Goal: Information Seeking & Learning: Learn about a topic

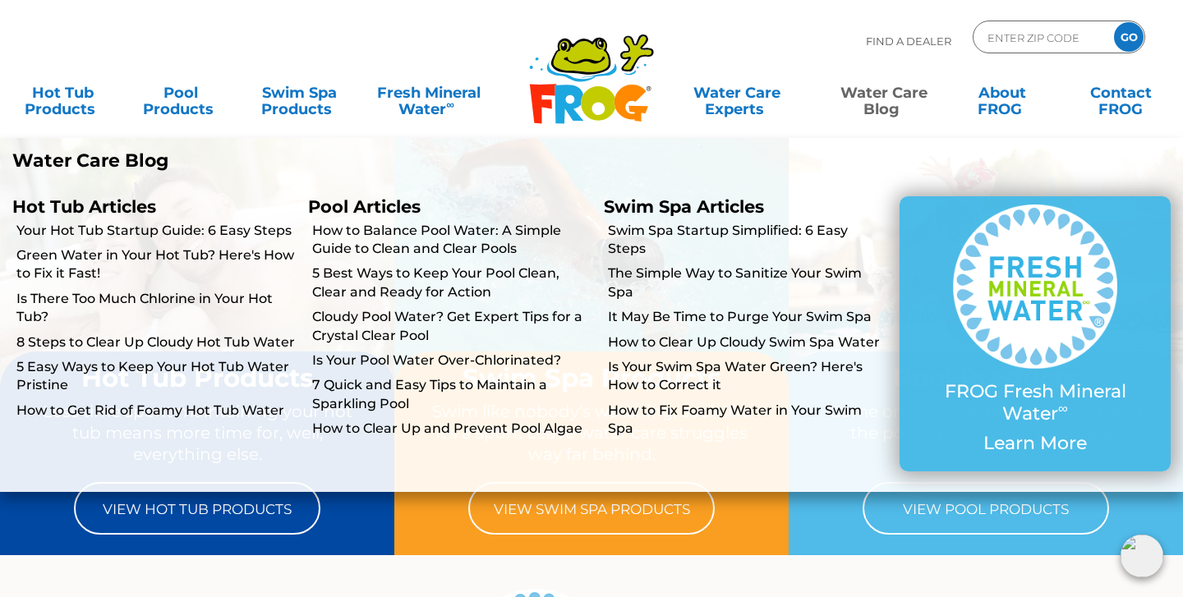
click at [884, 98] on link "Water Care Blog" at bounding box center [884, 92] width 92 height 33
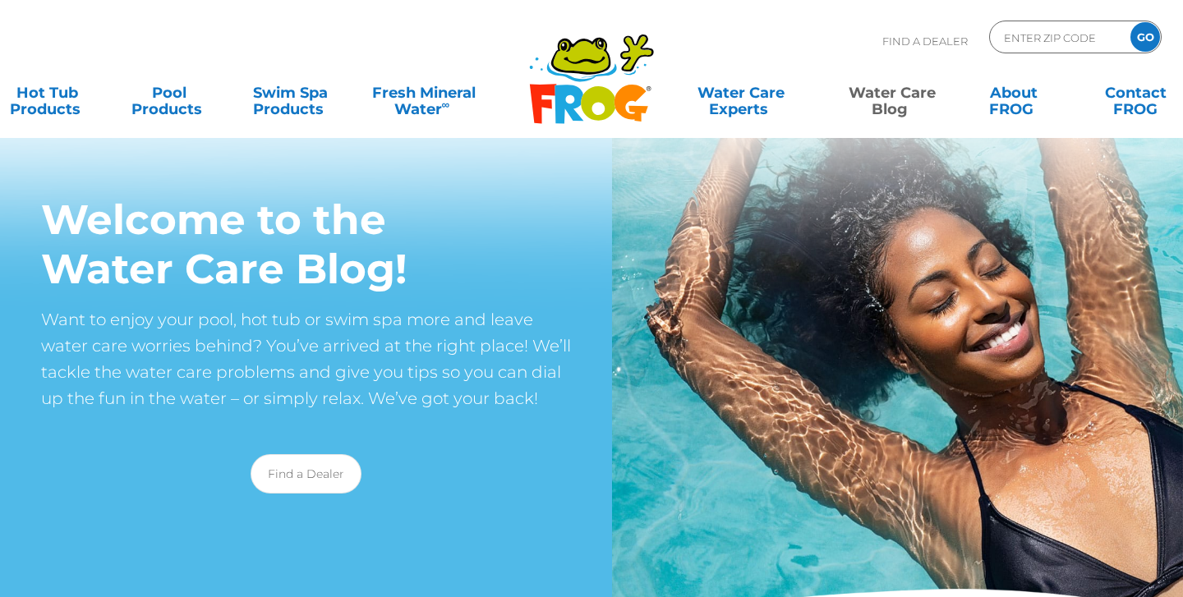
click at [880, 99] on link "Water Care Blog" at bounding box center [892, 92] width 94 height 33
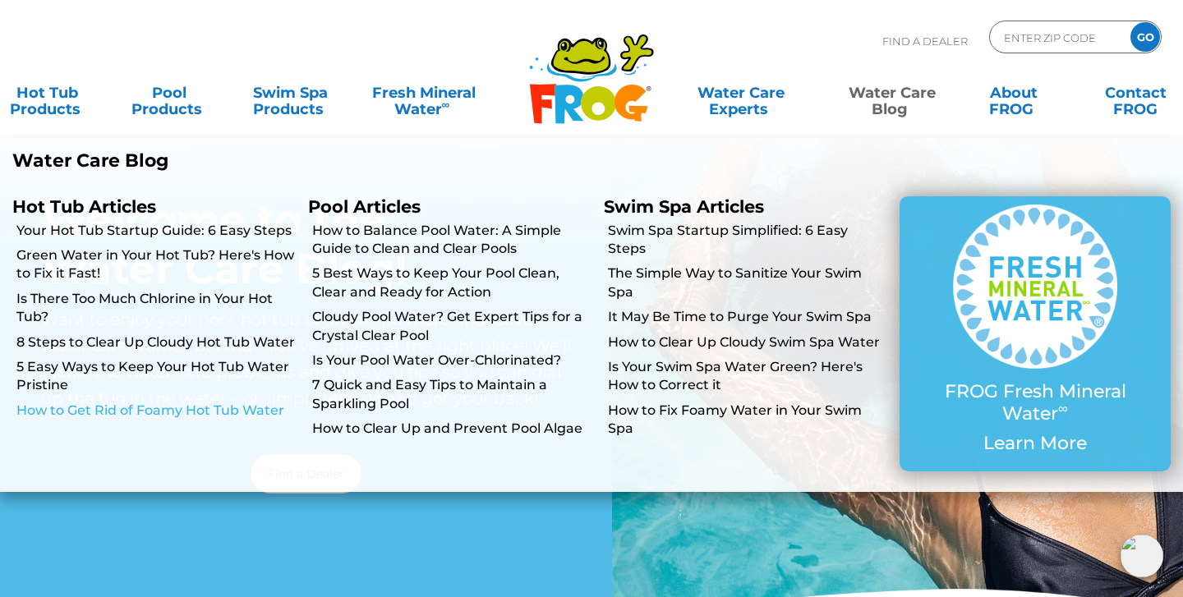
click at [80, 405] on link "How to Get Rid of Foamy Hot Tub Water" at bounding box center [155, 411] width 279 height 18
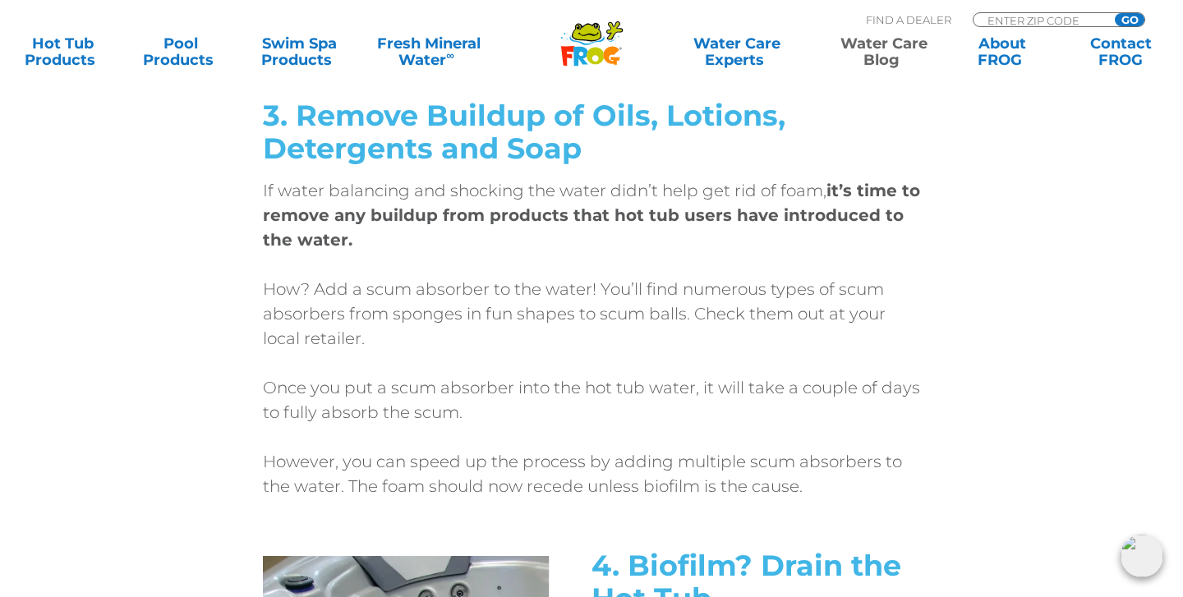
scroll to position [4666, 0]
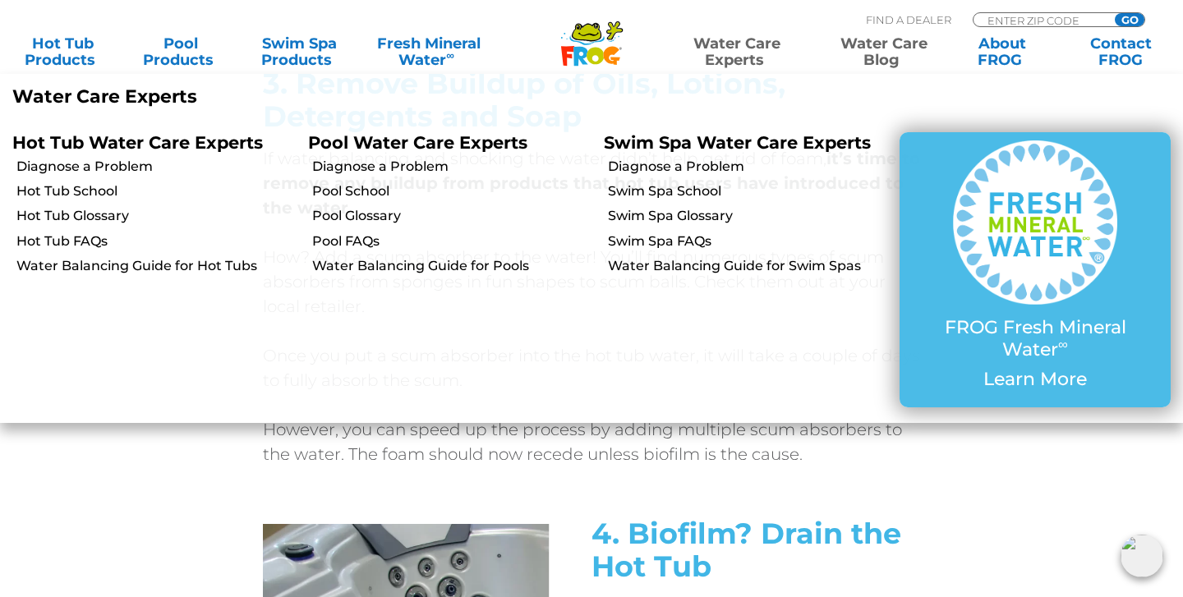
click at [745, 47] on link "Water Care Experts" at bounding box center [737, 51] width 150 height 33
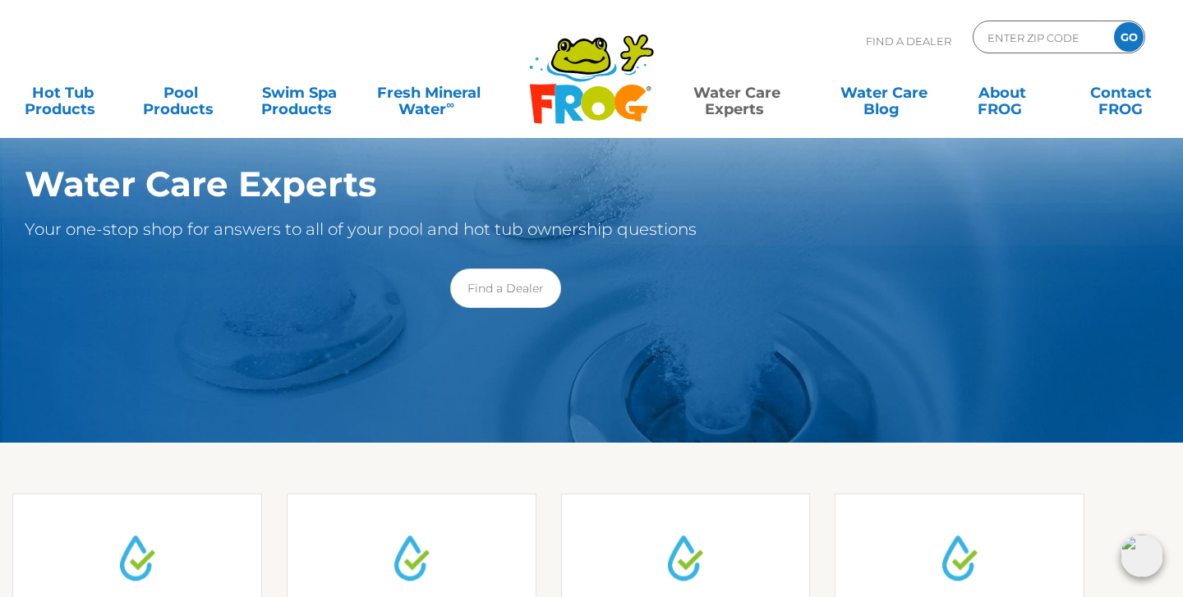
click at [318, 467] on div "Pool School Pool School Learn from the experts how to care for your pool." at bounding box center [411, 560] width 274 height 195
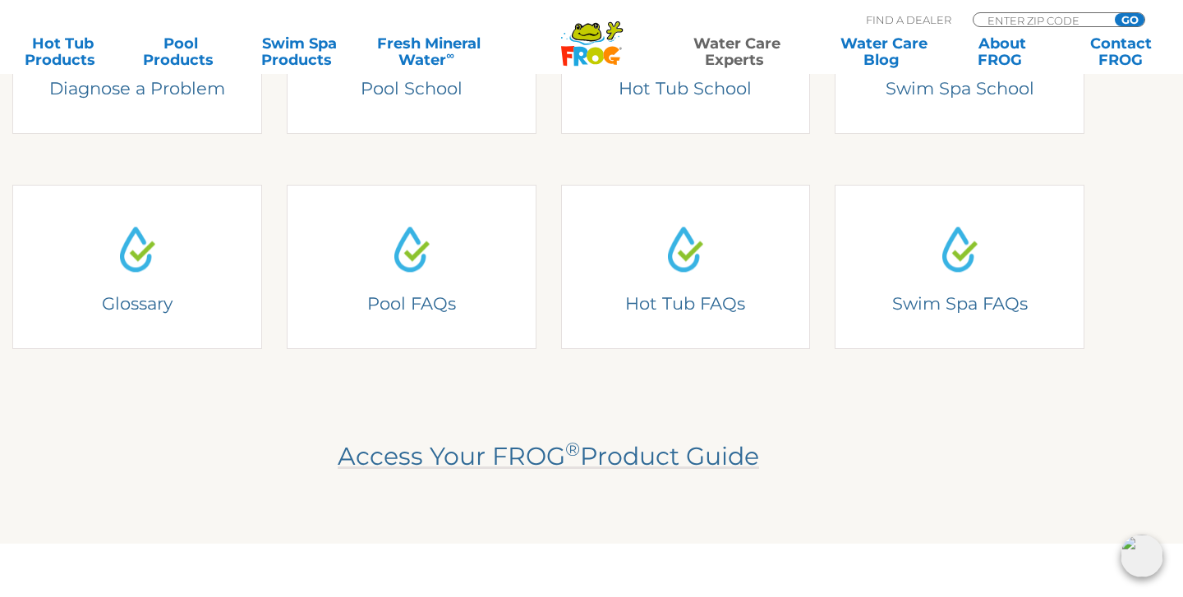
scroll to position [526, 0]
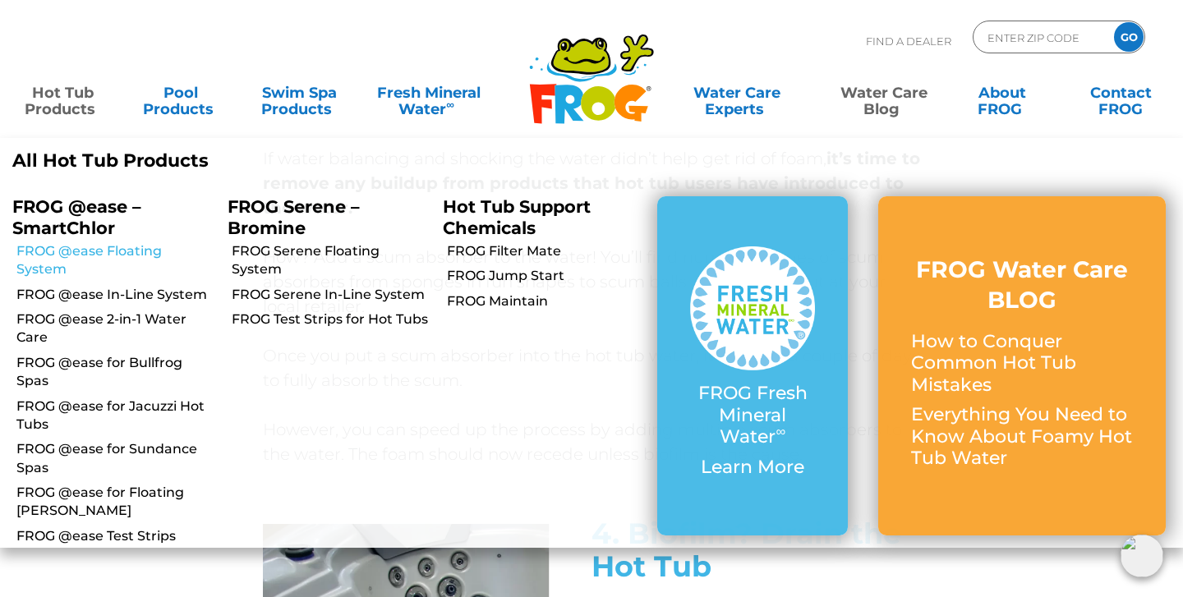
click at [107, 251] on link "FROG @ease Floating System" at bounding box center [115, 260] width 199 height 37
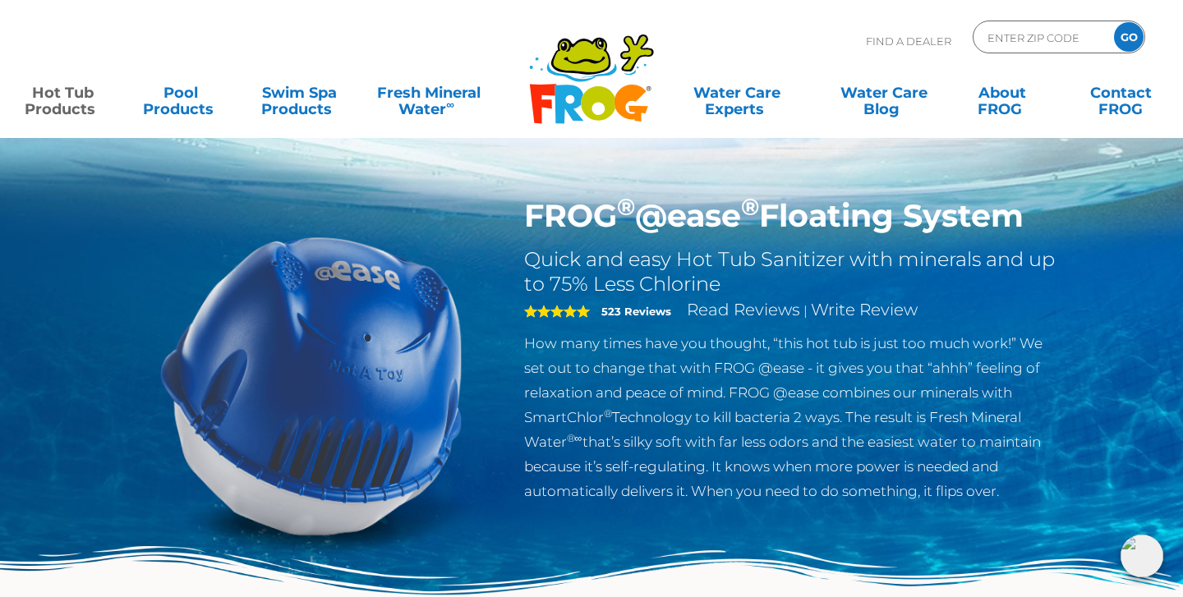
click at [1071, 462] on div "FROG ® @ease ® Floating System Quick and easy Hot Tub Sanitizer with minerals a…" at bounding box center [792, 354] width 561 height 315
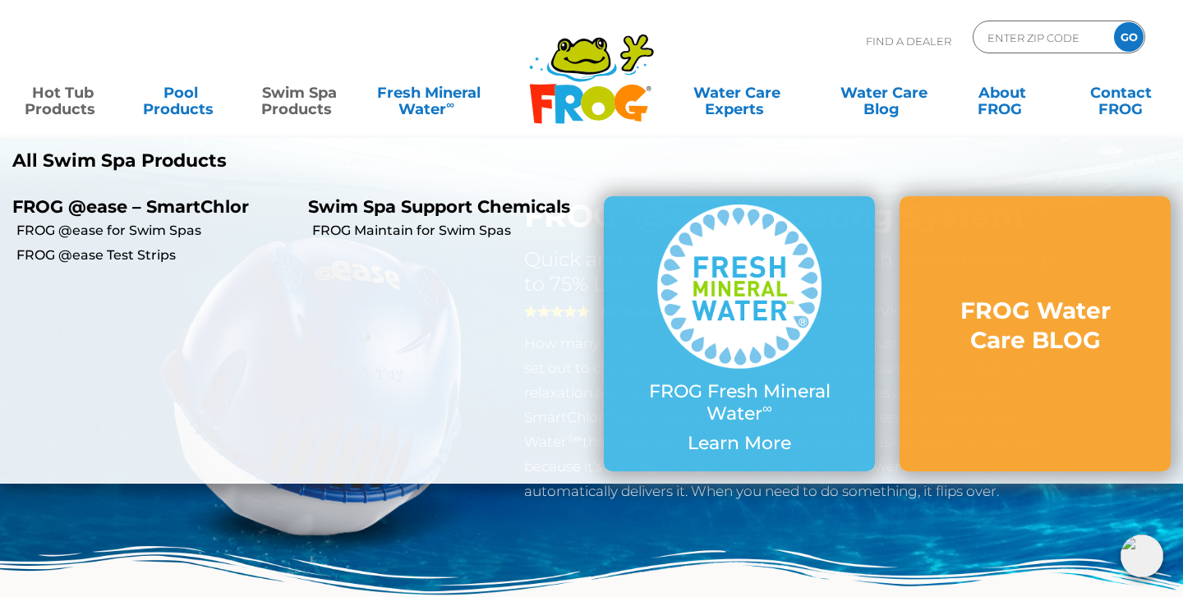
click at [303, 100] on link "Swim Spa Products" at bounding box center [299, 92] width 92 height 33
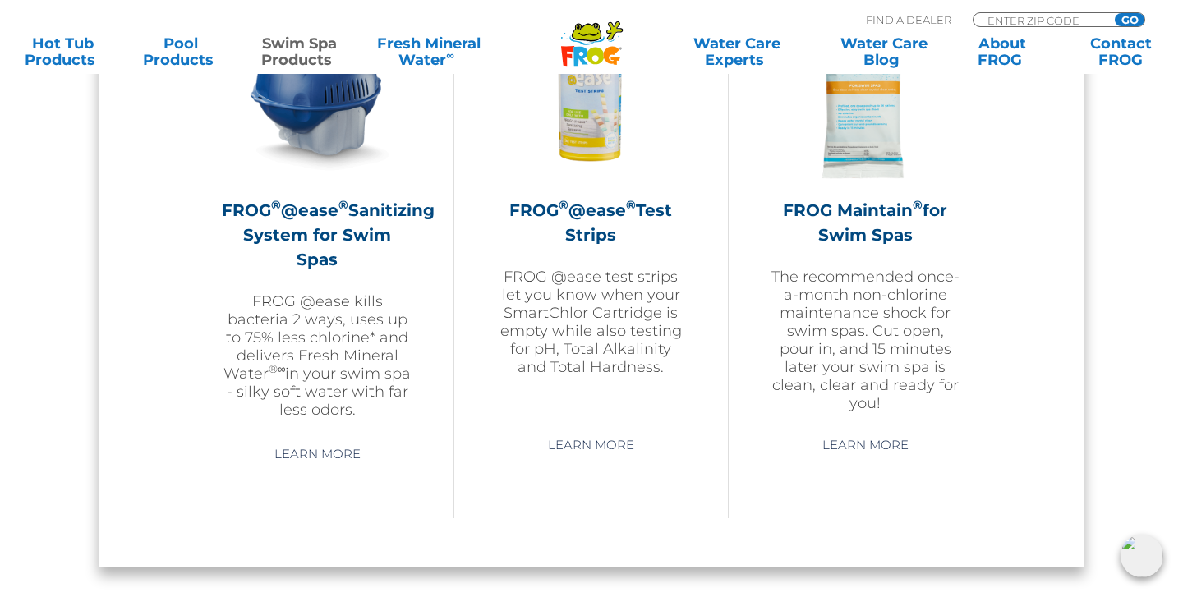
scroll to position [1610, 0]
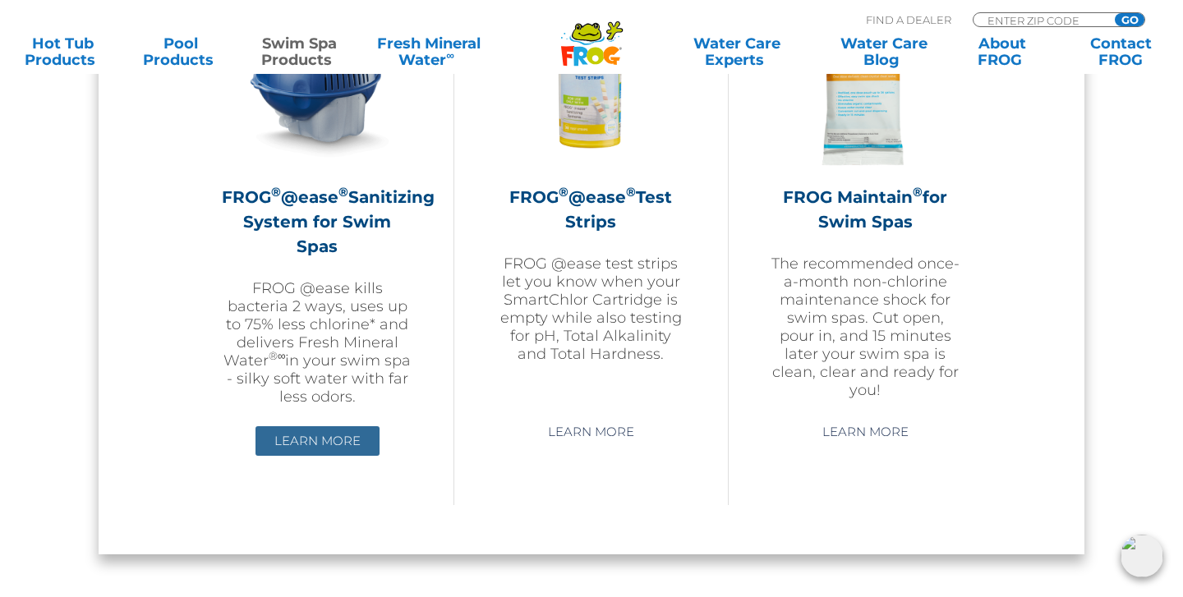
click at [317, 426] on link "Learn More" at bounding box center [317, 441] width 124 height 30
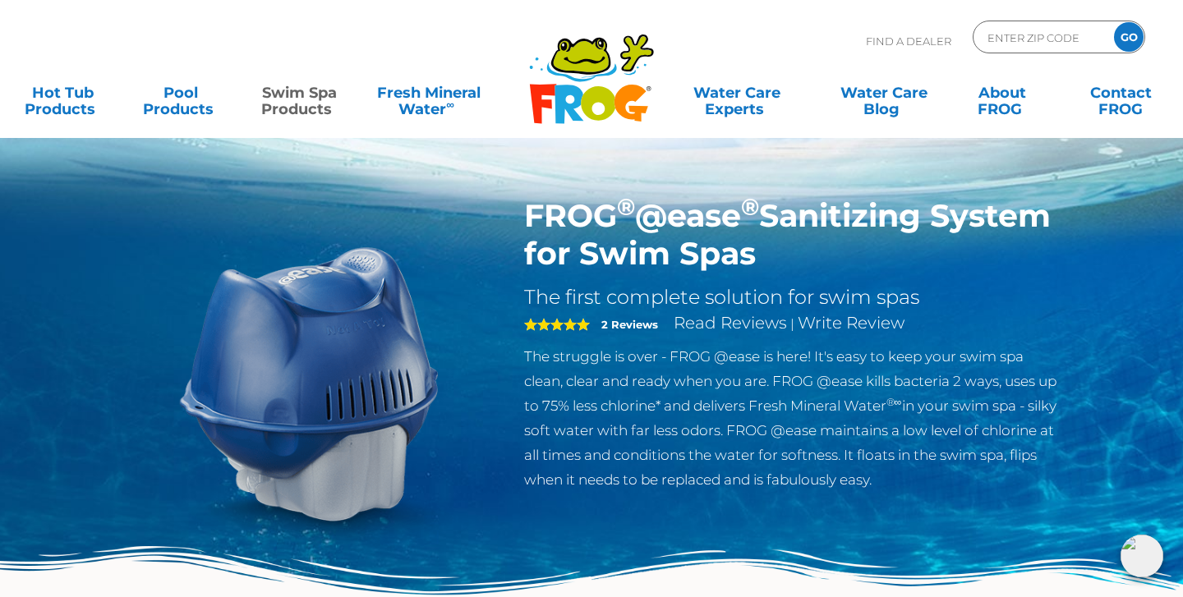
click at [1033, 536] on div "FROG ® @ease ® Sanitizing System for Swim Spas The first complete solution for …" at bounding box center [591, 416] width 961 height 438
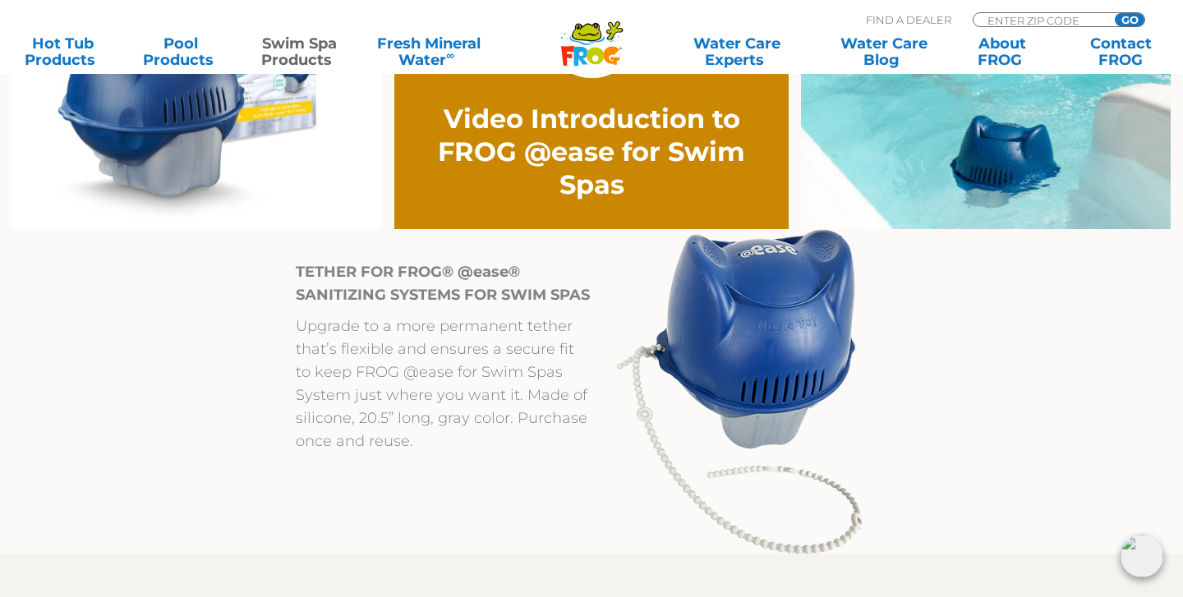
scroll to position [1413, 0]
